Goal: Task Accomplishment & Management: Manage account settings

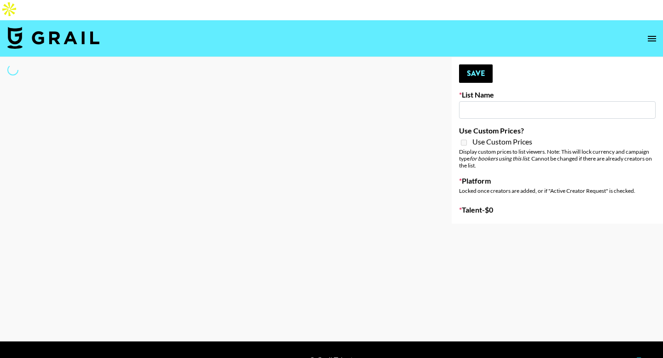
type input "GoVanni Campaign"
select select "Song"
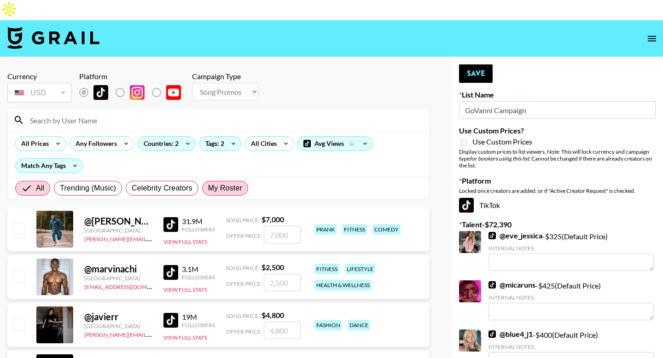
click at [233, 183] on span "My Roster" at bounding box center [225, 188] width 34 height 11
click at [208, 188] on input "My Roster" at bounding box center [208, 188] width 0 height 0
radio input "true"
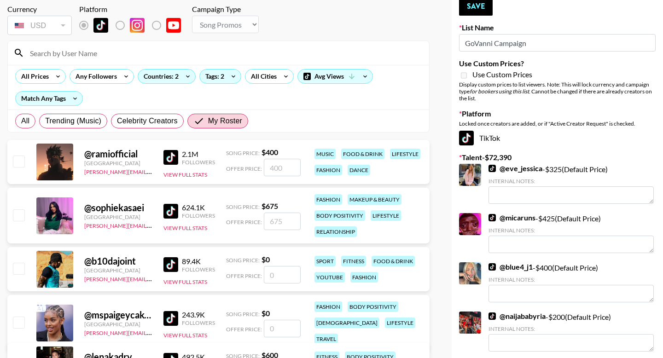
scroll to position [66, 0]
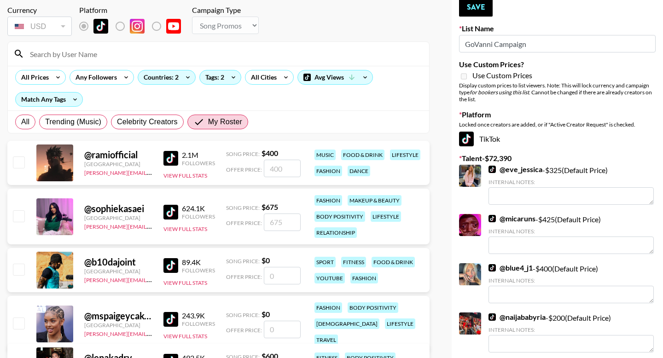
click at [275, 160] on input "number" at bounding box center [282, 168] width 37 height 17
type input "12"
checkbox input "true"
type input "1200"
click at [279, 214] on input "number" at bounding box center [282, 222] width 37 height 17
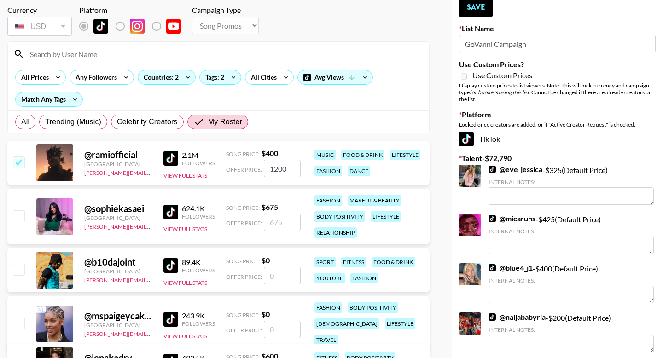
click at [23, 210] on input "checkbox" at bounding box center [18, 215] width 11 height 11
checkbox input "true"
click at [277, 214] on input "675" at bounding box center [282, 222] width 37 height 17
click at [283, 214] on input "675" at bounding box center [282, 222] width 37 height 17
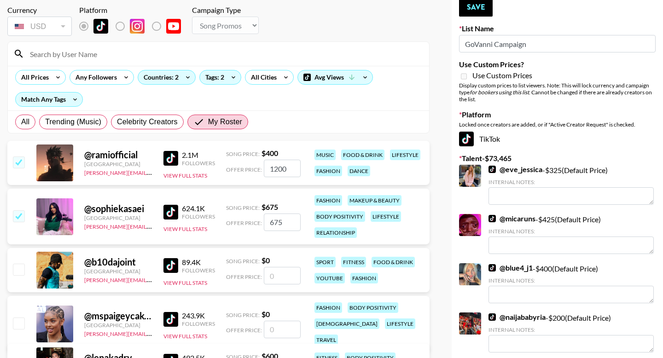
drag, startPoint x: 283, startPoint y: 203, endPoint x: 256, endPoint y: 204, distance: 27.2
click at [256, 214] on div "Offer Price: 675" at bounding box center [263, 222] width 75 height 17
type input "6"
checkbox input "false"
type input "8"
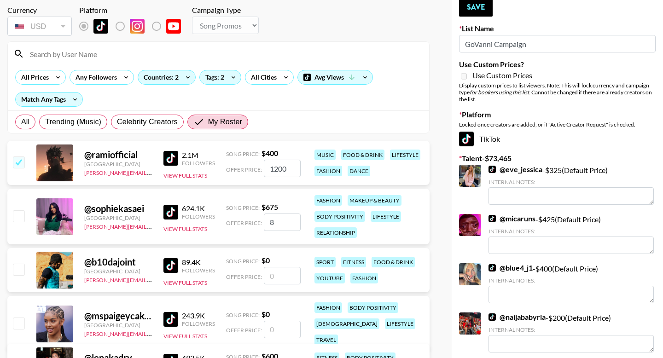
checkbox input "true"
click at [280, 214] on input "850" at bounding box center [282, 222] width 37 height 17
type input "9"
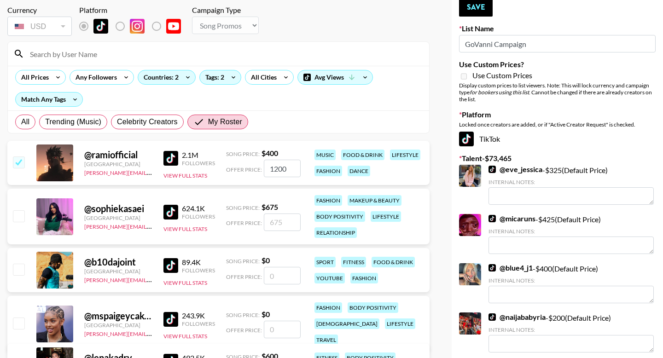
checkbox input "false"
type input "1"
checkbox input "true"
type input "1250"
click at [282, 160] on input "1200" at bounding box center [282, 168] width 37 height 17
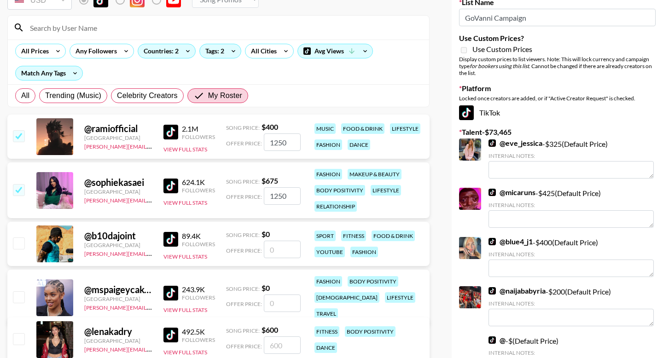
scroll to position [115, 0]
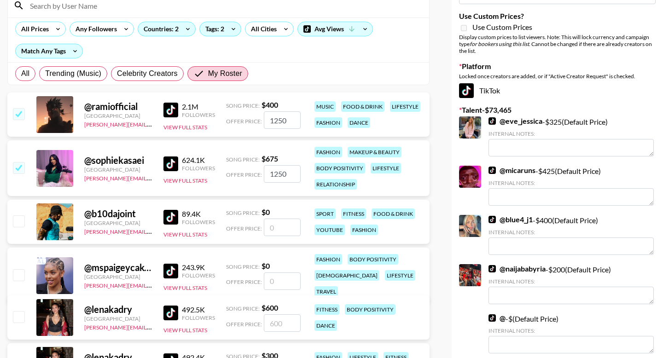
type input "1250"
click at [278, 273] on input "number" at bounding box center [282, 281] width 37 height 17
type input "9"
checkbox input "true"
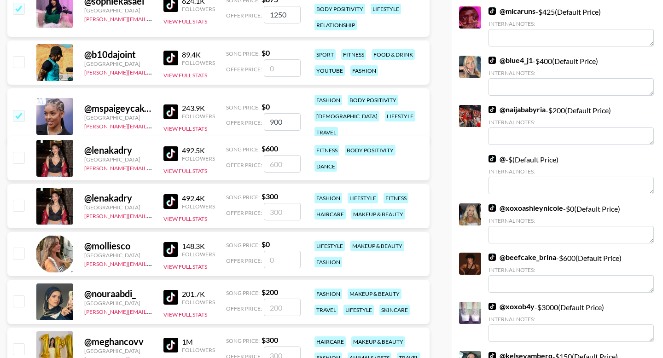
scroll to position [396, 0]
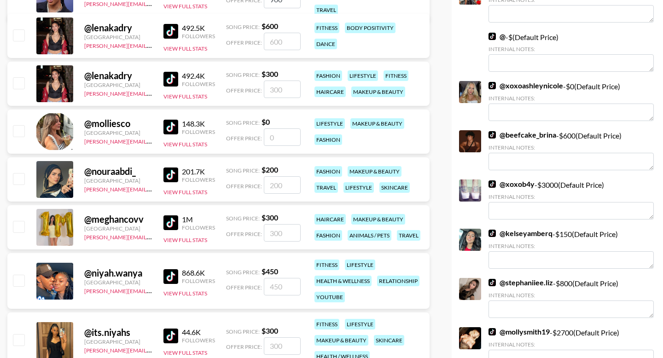
type input "900"
click at [280, 176] on input "number" at bounding box center [282, 184] width 37 height 17
type input "3"
checkbox input "true"
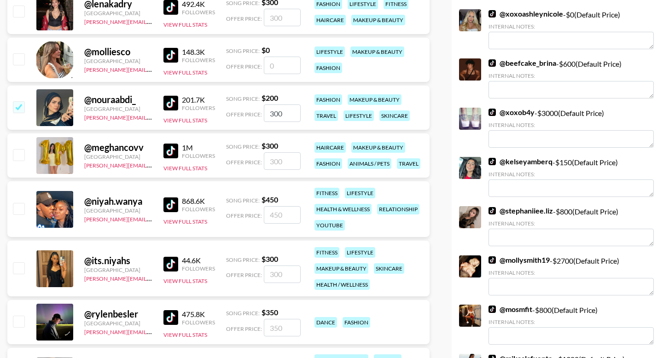
scroll to position [477, 0]
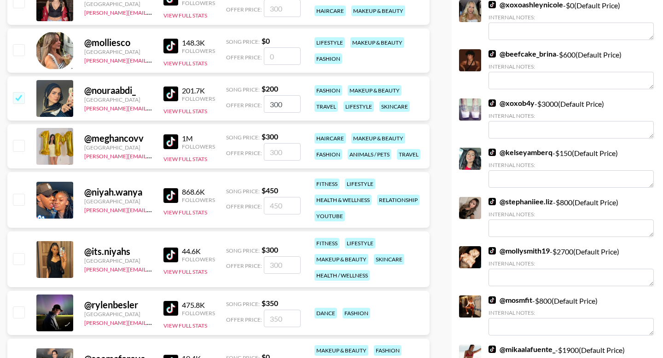
type input "300"
click at [18, 194] on input "checkbox" at bounding box center [18, 199] width 11 height 11
checkbox input "true"
type input "450"
click at [18, 253] on input "checkbox" at bounding box center [18, 258] width 11 height 11
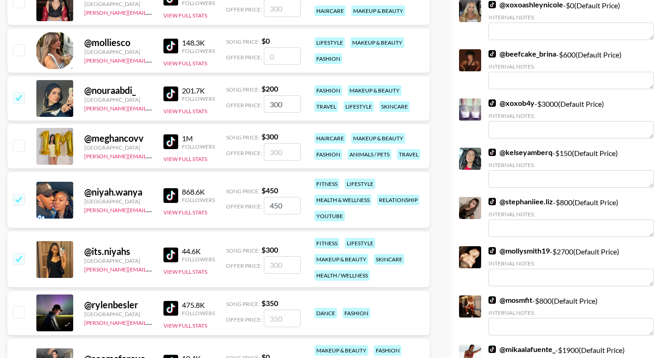
checkbox input "true"
type input "300"
click at [271, 197] on input "450" at bounding box center [282, 205] width 37 height 17
type input "550"
click at [276, 256] on input "300" at bounding box center [282, 264] width 37 height 17
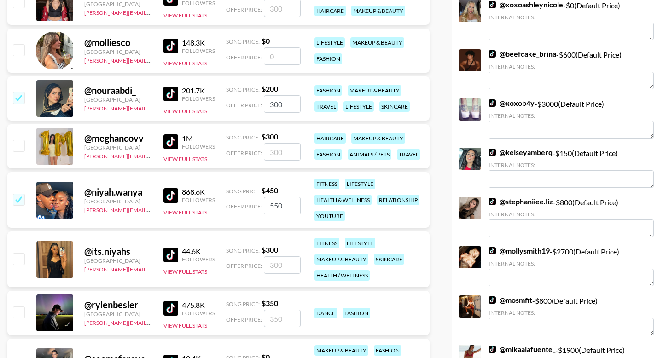
checkbox input "false"
type input "4"
checkbox input "true"
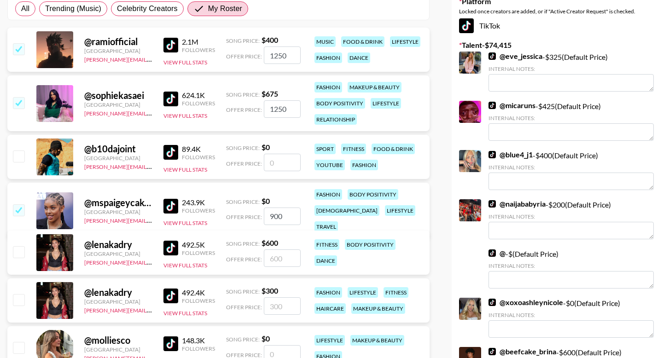
scroll to position [0, 0]
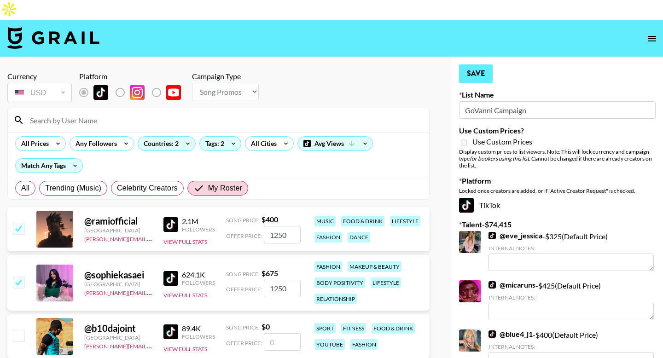
type input "400"
click at [481, 64] on button "Save" at bounding box center [476, 73] width 34 height 18
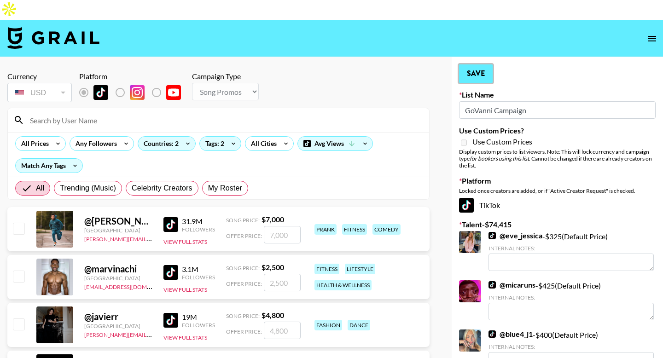
radio input "true"
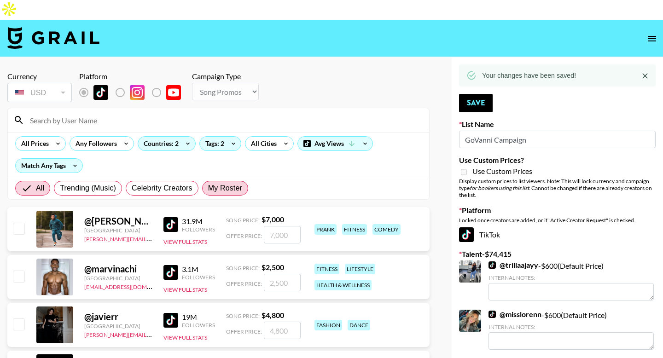
click at [229, 183] on span "My Roster" at bounding box center [225, 188] width 34 height 11
click at [208, 188] on input "My Roster" at bounding box center [208, 188] width 0 height 0
radio input "true"
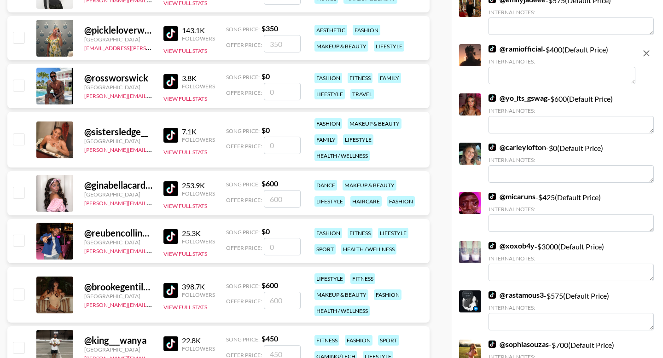
scroll to position [993, 0]
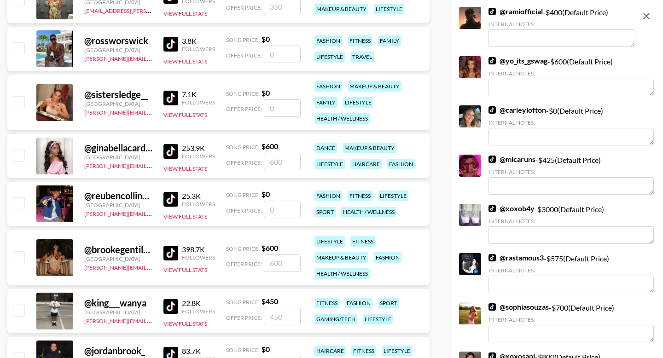
click at [19, 150] on input "checkbox" at bounding box center [18, 155] width 11 height 11
checkbox input "true"
type input "600"
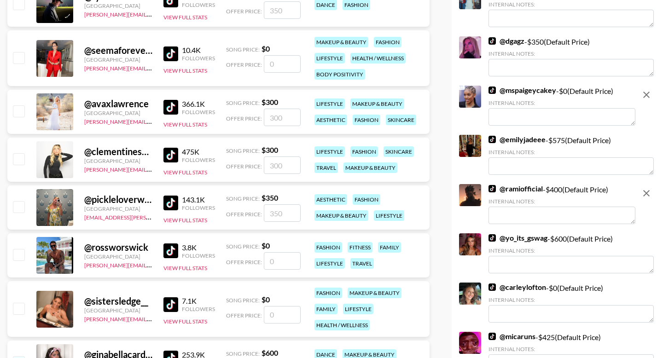
scroll to position [772, 0]
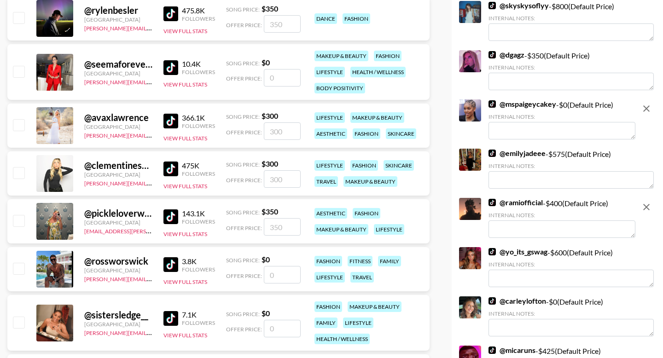
click at [21, 167] on input "checkbox" at bounding box center [18, 172] width 11 height 11
checkbox input "true"
type input "300"
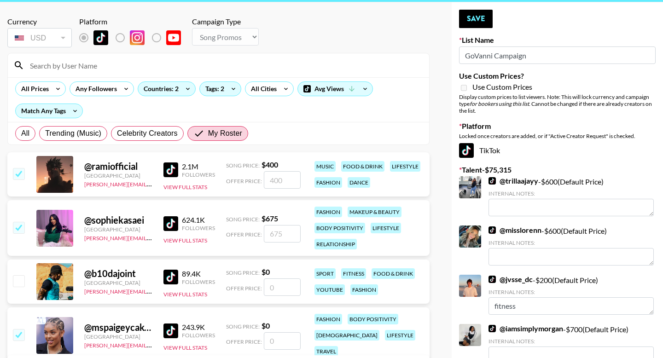
scroll to position [0, 0]
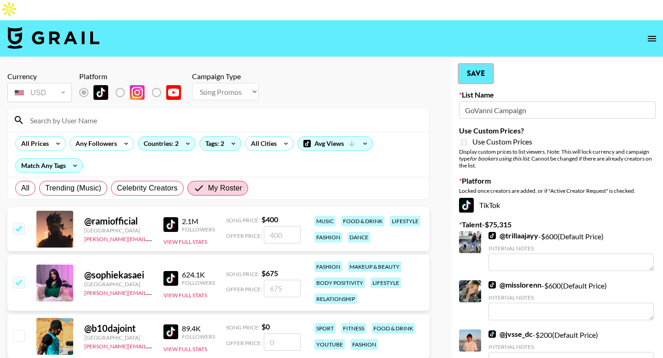
drag, startPoint x: 479, startPoint y: 53, endPoint x: 237, endPoint y: 5, distance: 246.9
click at [478, 64] on button "Save" at bounding box center [476, 73] width 34 height 18
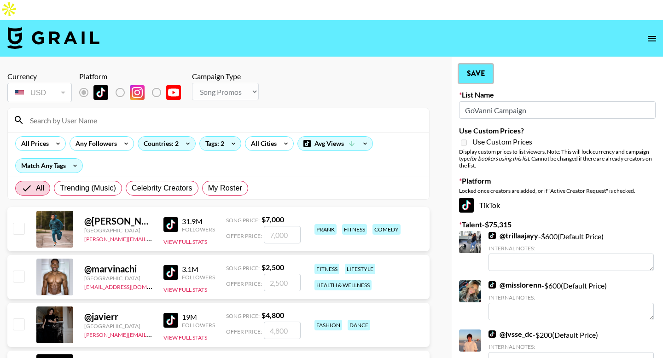
radio input "true"
